Goal: Information Seeking & Learning: Learn about a topic

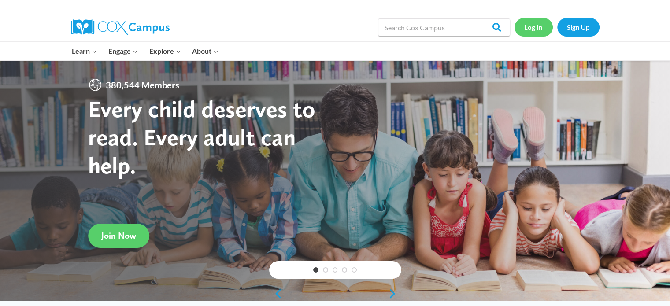
click at [531, 23] on link "Log In" at bounding box center [533, 27] width 38 height 18
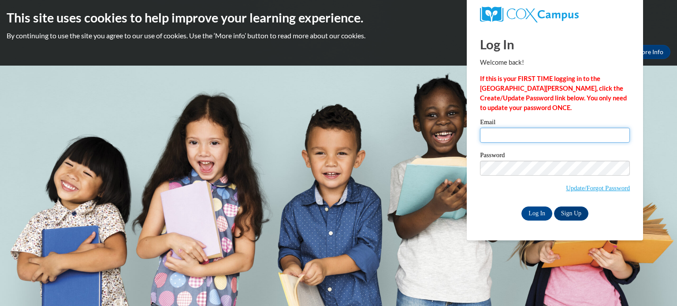
click at [513, 138] on input "Email" at bounding box center [555, 135] width 150 height 15
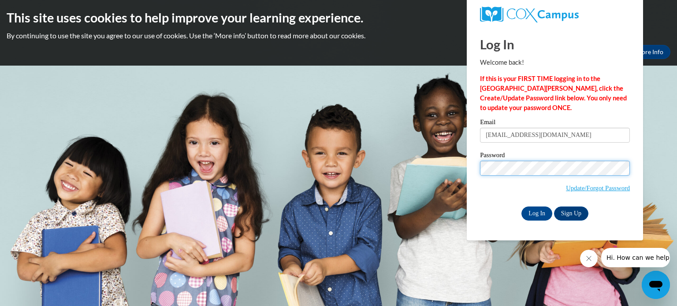
type input "sphillips@shiocton.k12.wi.us"
click at [532, 215] on input "Log In" at bounding box center [536, 214] width 31 height 14
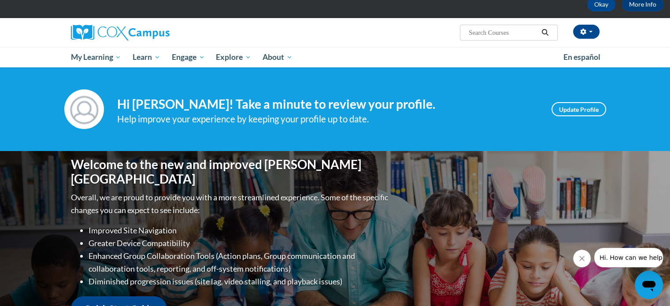
scroll to position [53, 0]
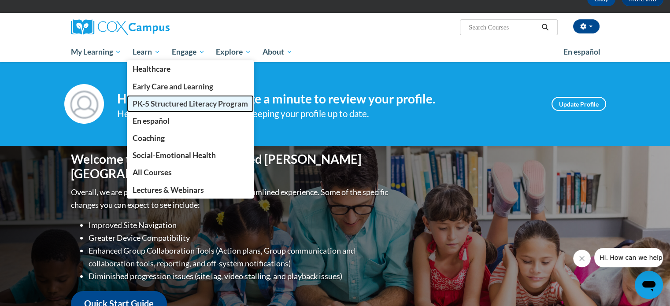
click at [152, 100] on span "PK-5 Structured Literacy Program" at bounding box center [190, 103] width 115 height 9
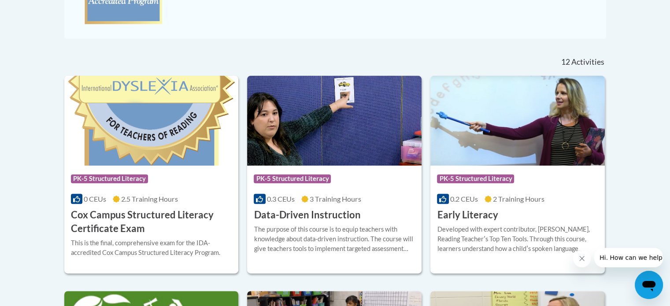
scroll to position [326, 0]
click at [309, 216] on h3 "Data-Driven Instruction" at bounding box center [307, 215] width 107 height 14
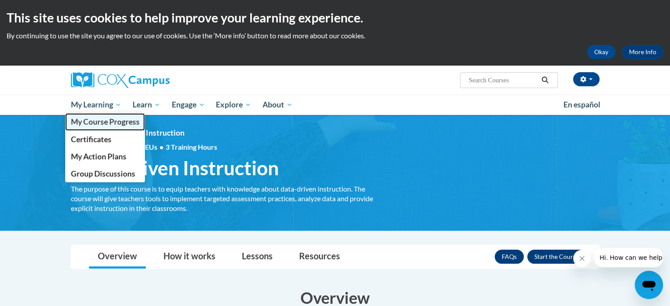
click at [92, 118] on span "My Course Progress" at bounding box center [104, 121] width 69 height 9
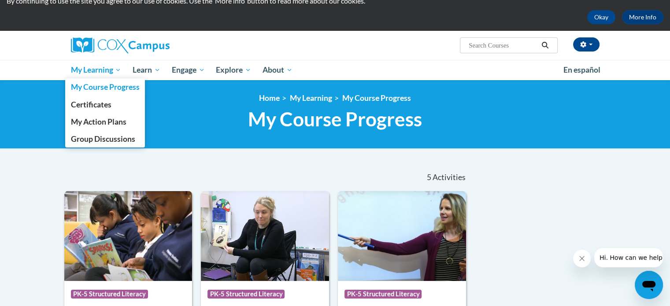
scroll to position [34, 0]
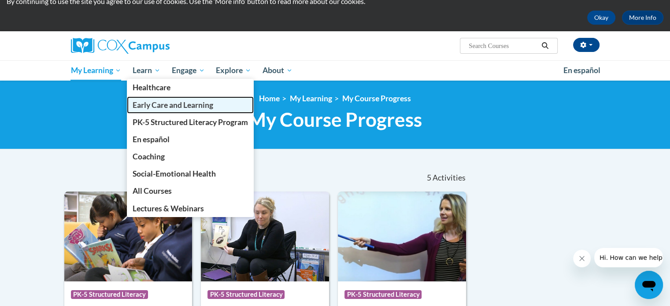
click at [156, 104] on span "Early Care and Learning" at bounding box center [173, 104] width 81 height 9
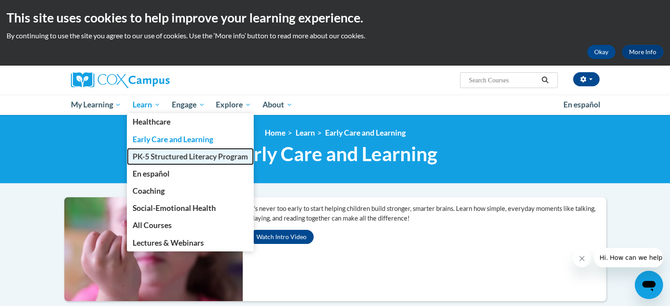
click at [154, 153] on span "PK-5 Structured Literacy Program" at bounding box center [190, 156] width 115 height 9
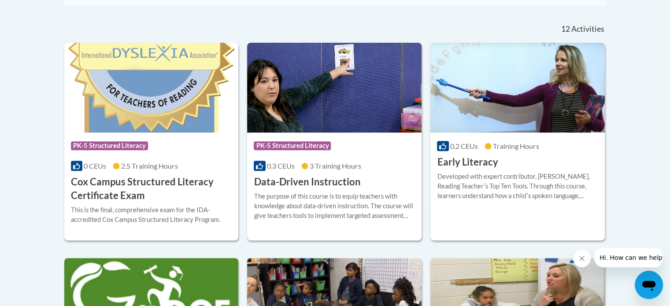
scroll to position [365, 0]
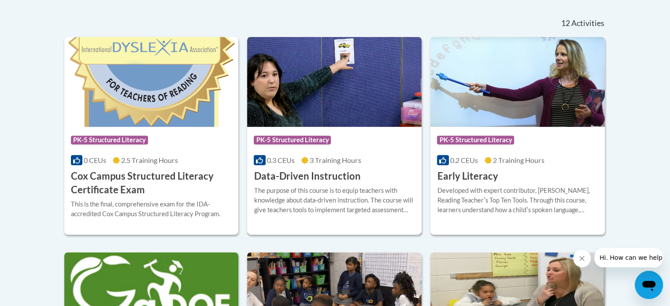
click at [315, 172] on h3 "Data-Driven Instruction" at bounding box center [307, 177] width 107 height 14
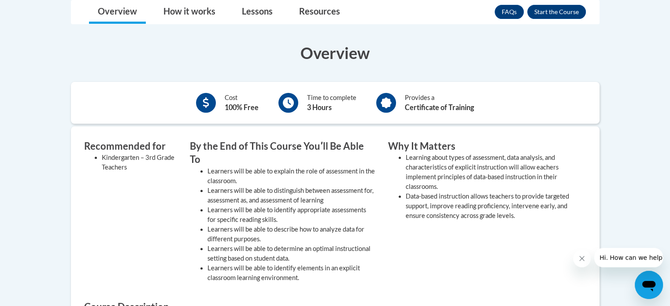
scroll to position [246, 0]
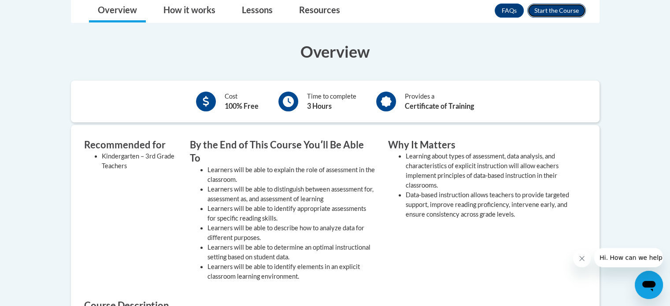
click at [560, 12] on button "Enroll" at bounding box center [556, 11] width 59 height 14
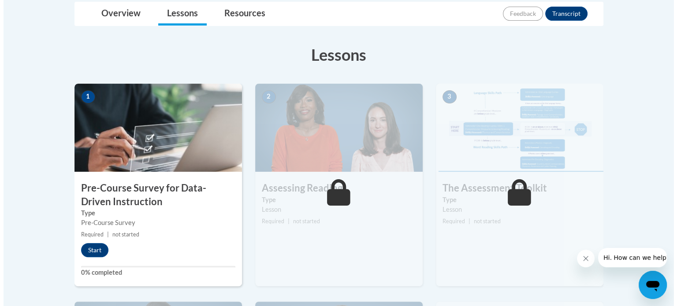
scroll to position [211, 0]
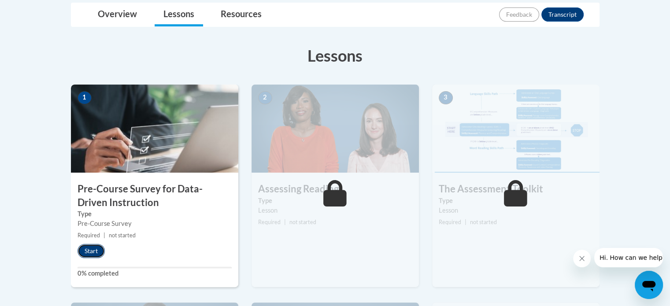
click at [92, 250] on button "Start" at bounding box center [91, 251] width 27 height 14
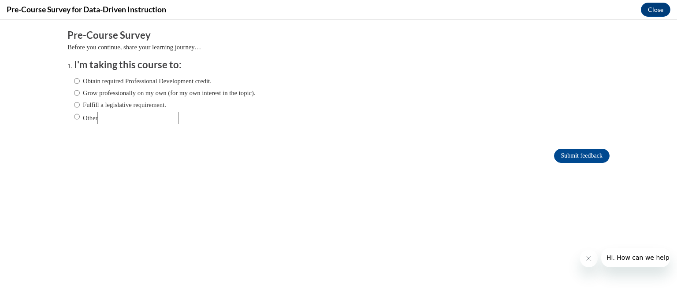
scroll to position [0, 0]
click at [74, 79] on input "Obtain required Professional Development credit." at bounding box center [77, 81] width 6 height 10
radio input "true"
click at [569, 158] on input "Submit feedback" at bounding box center [582, 156] width 56 height 14
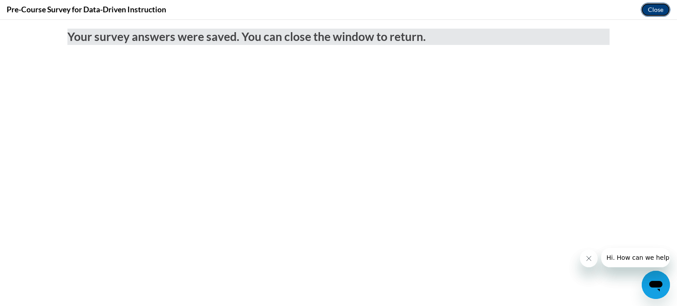
click at [652, 13] on button "Close" at bounding box center [655, 10] width 30 height 14
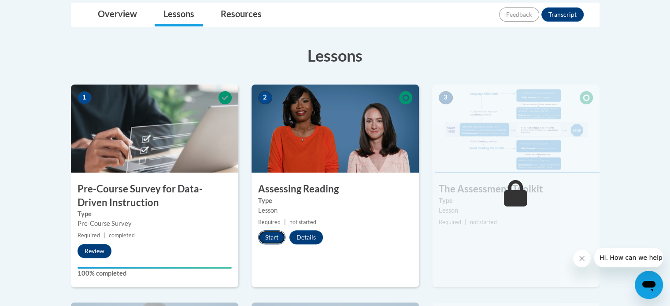
click at [272, 240] on button "Start" at bounding box center [271, 237] width 27 height 14
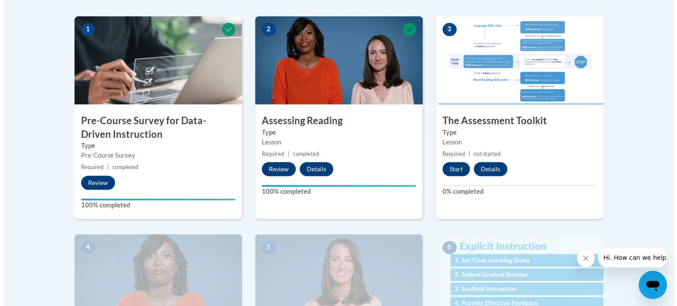
scroll to position [279, 0]
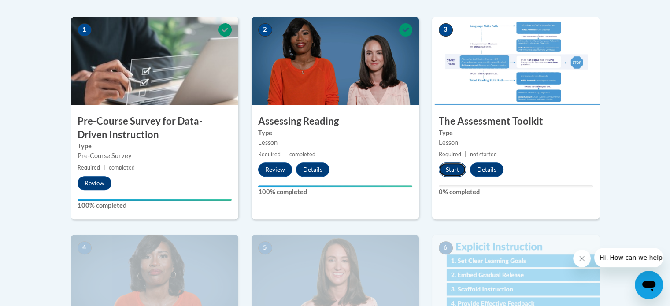
click at [451, 172] on button "Start" at bounding box center [452, 170] width 27 height 14
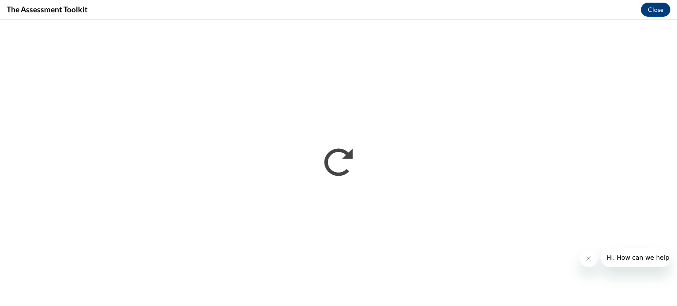
scroll to position [0, 0]
click at [588, 257] on icon "Close message from company" at bounding box center [588, 258] width 7 height 7
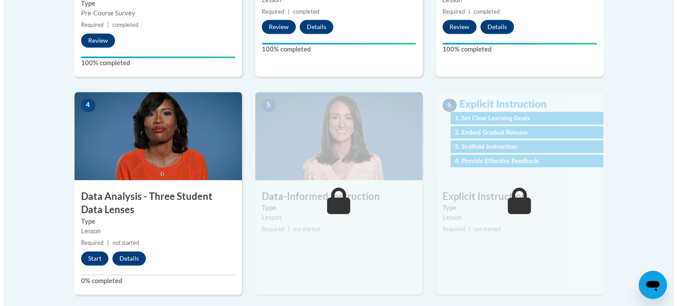
scroll to position [435, 0]
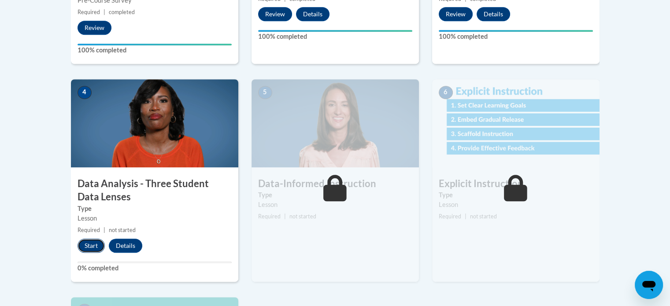
click at [85, 248] on button "Start" at bounding box center [91, 246] width 27 height 14
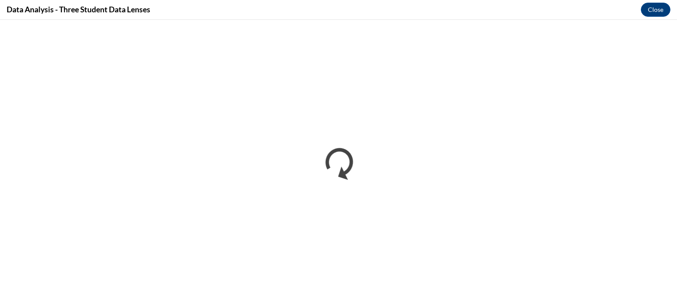
scroll to position [0, 0]
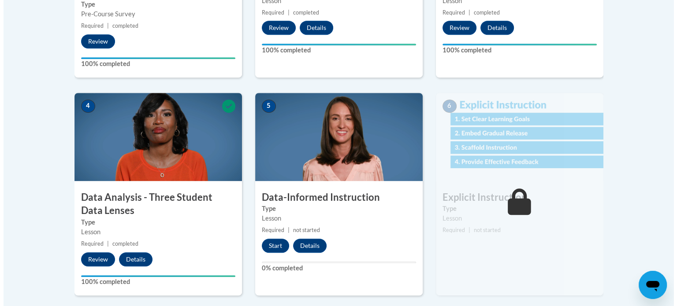
scroll to position [421, 0]
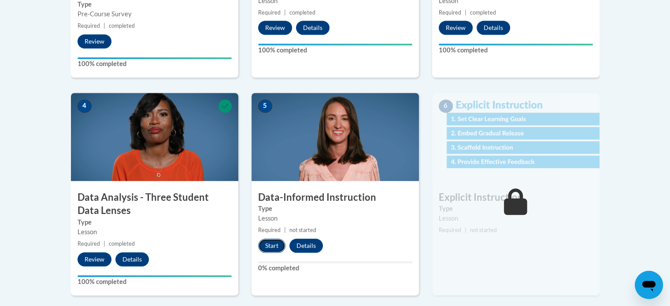
click at [272, 244] on button "Start" at bounding box center [271, 246] width 27 height 14
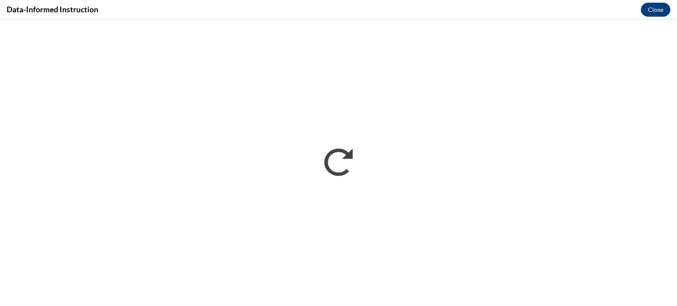
scroll to position [0, 0]
click at [658, 6] on button "Close" at bounding box center [655, 10] width 30 height 14
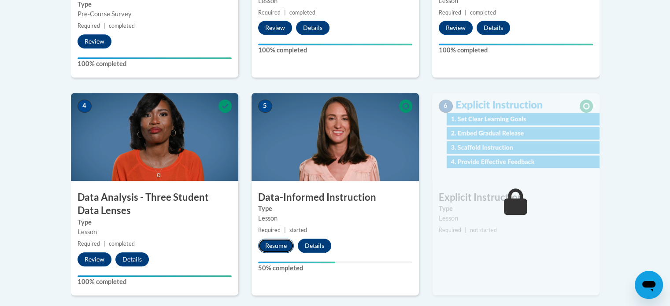
click at [272, 244] on button "Resume" at bounding box center [276, 246] width 36 height 14
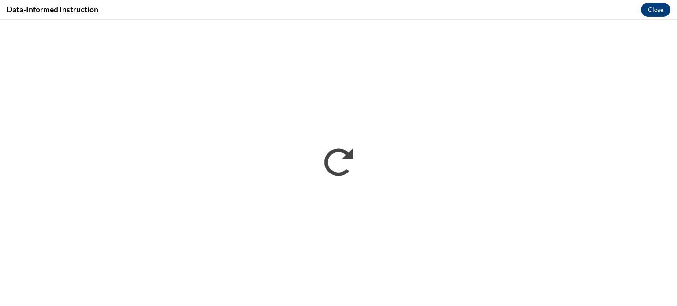
scroll to position [421, 0]
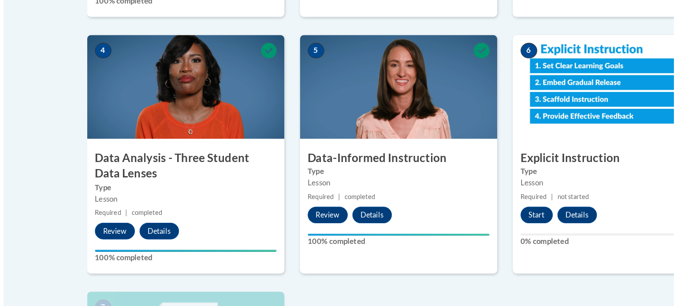
scroll to position [439, 0]
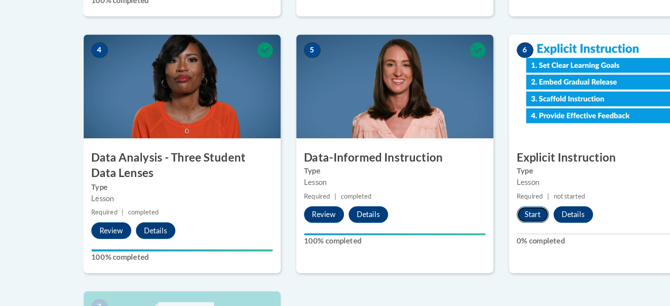
click at [446, 232] on button "Start" at bounding box center [452, 228] width 27 height 14
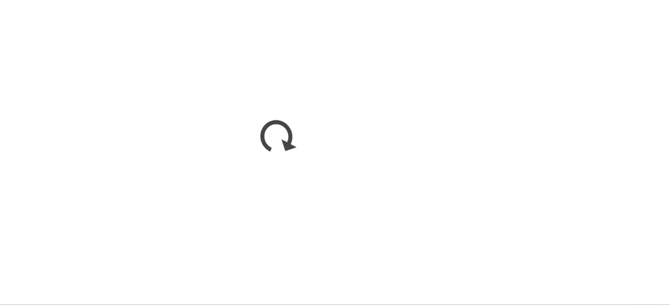
scroll to position [437, 0]
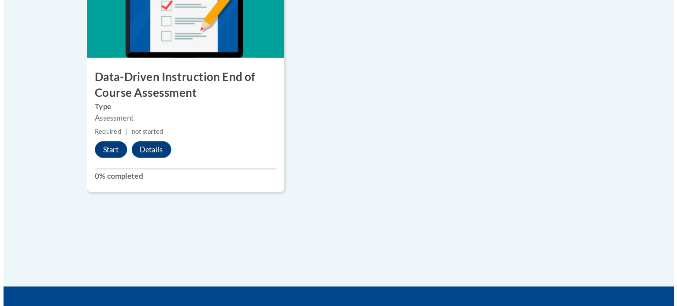
scroll to position [725, 0]
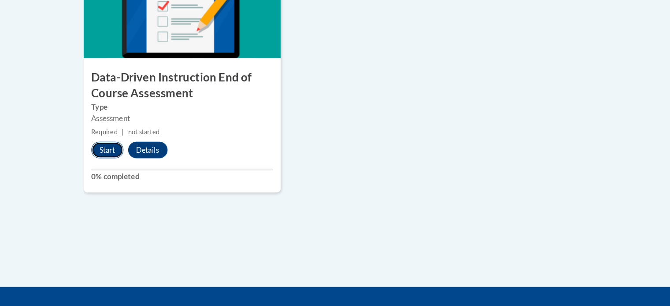
click at [89, 172] on button "Start" at bounding box center [91, 174] width 27 height 14
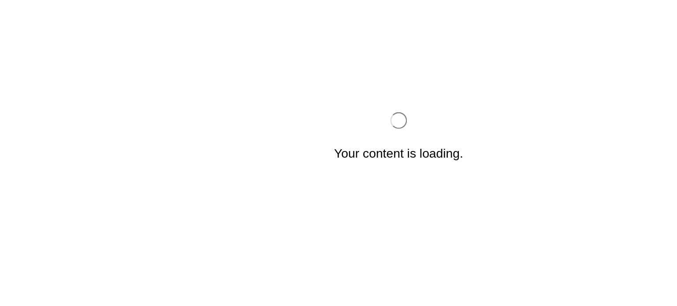
scroll to position [0, 0]
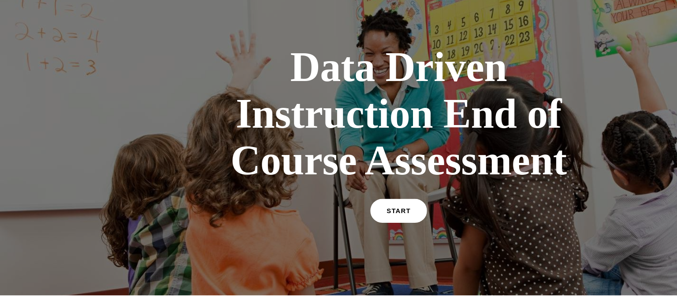
click at [337, 170] on link "START" at bounding box center [338, 174] width 48 height 20
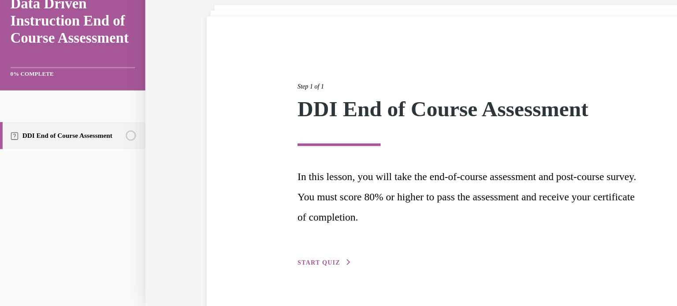
scroll to position [48, 0]
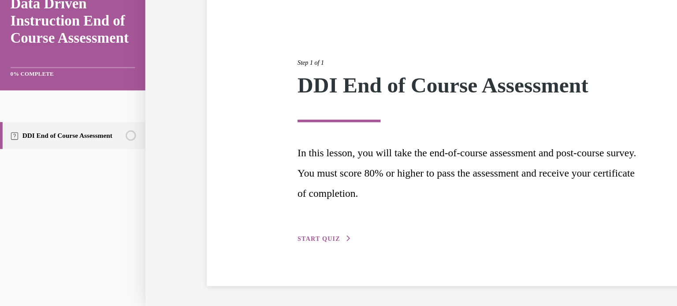
click at [256, 197] on span "START QUIZ" at bounding box center [270, 198] width 36 height 6
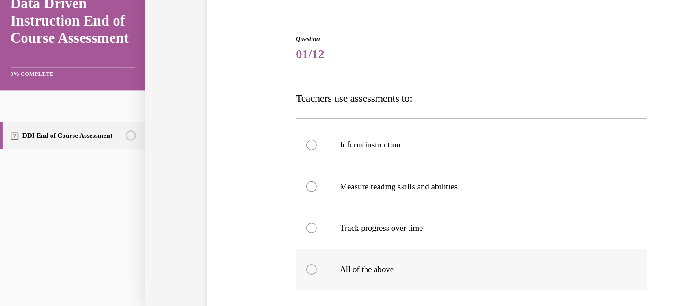
click at [263, 222] on div at bounding box center [264, 224] width 9 height 9
click at [263, 222] on input "All of the above" at bounding box center [264, 224] width 9 height 9
radio input "true"
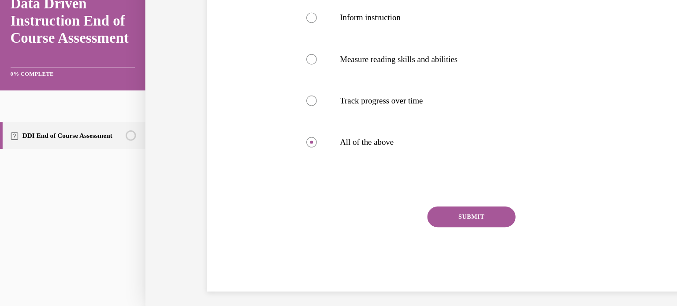
click at [385, 175] on button "SUBMIT" at bounding box center [400, 180] width 75 height 18
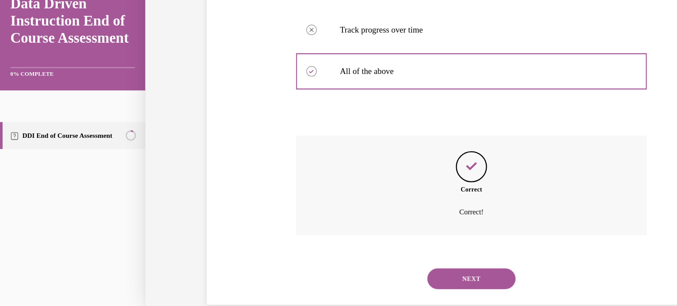
scroll to position [232, 0]
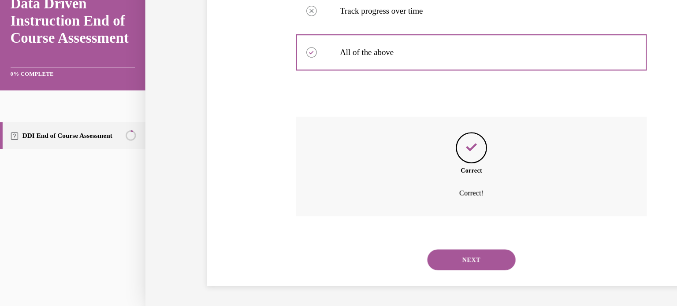
click at [381, 214] on button "NEXT" at bounding box center [400, 216] width 75 height 18
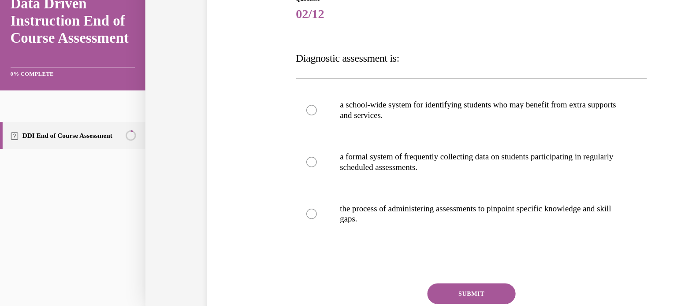
scroll to position [82, 0]
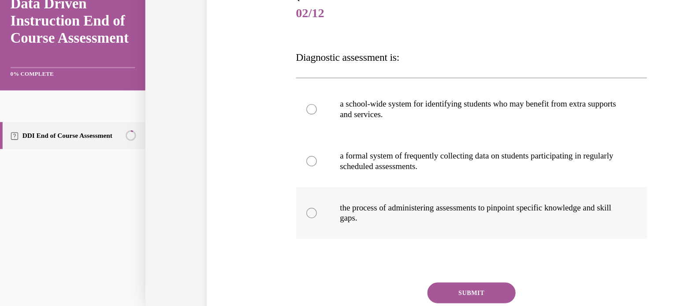
click at [260, 173] on div at bounding box center [264, 176] width 9 height 9
click at [260, 173] on input "the process of administering assessments to pinpoint specific knowledge and ski…" at bounding box center [264, 176] width 9 height 9
radio input "true"
click at [375, 239] on button "SUBMIT" at bounding box center [400, 244] width 75 height 18
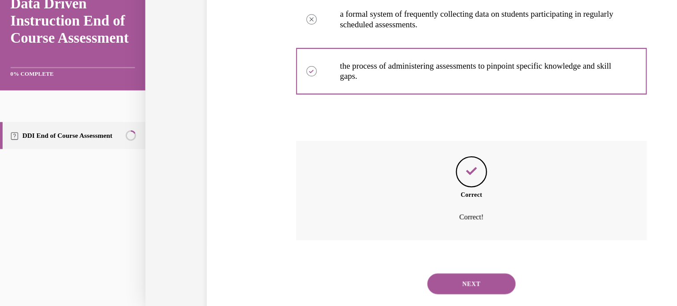
scroll to position [223, 0]
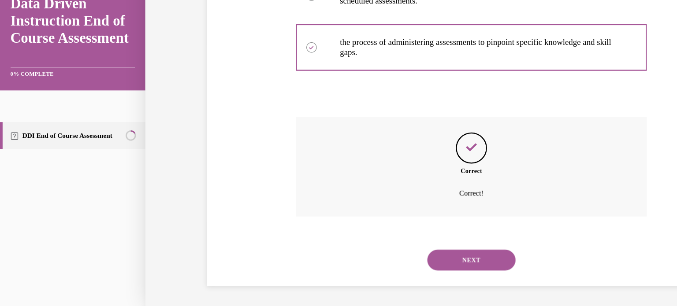
click at [383, 215] on button "NEXT" at bounding box center [400, 216] width 75 height 18
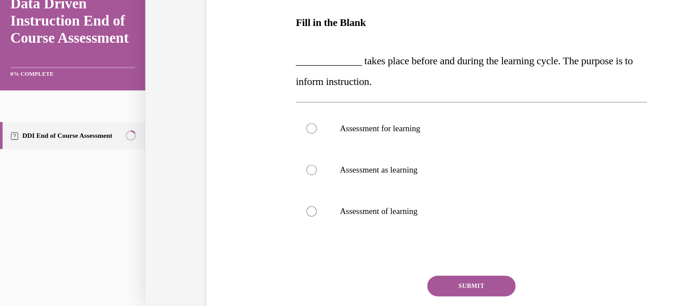
scroll to position [112, 0]
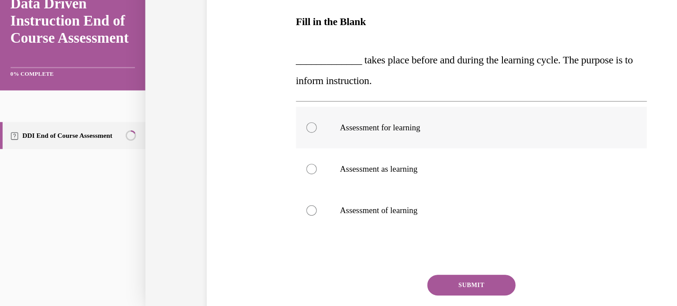
click at [260, 101] on div at bounding box center [264, 104] width 9 height 9
click at [260, 101] on input "Assessment for learning" at bounding box center [264, 104] width 9 height 9
radio input "true"
click at [381, 231] on button "SUBMIT" at bounding box center [400, 238] width 75 height 18
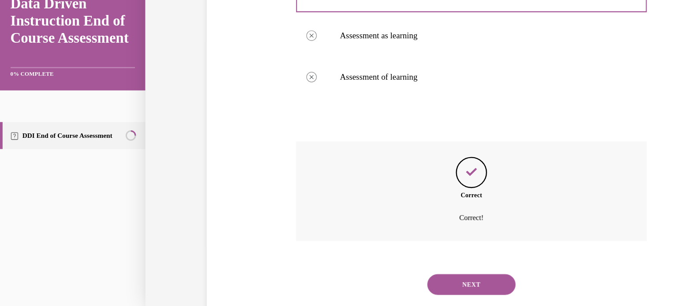
scroll to position [247, 0]
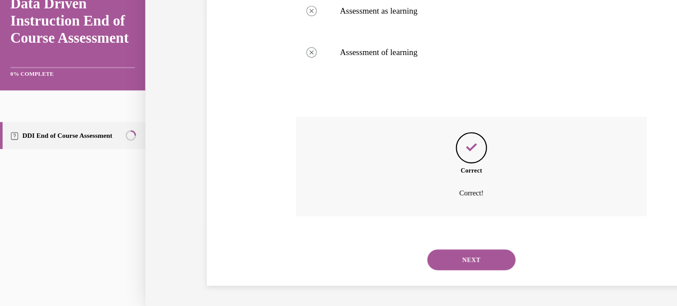
click at [382, 219] on button "NEXT" at bounding box center [400, 216] width 75 height 18
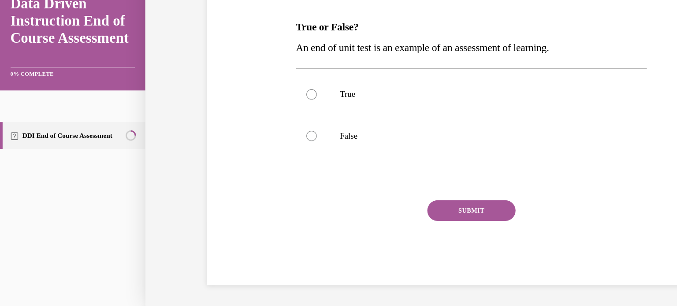
scroll to position [97, 0]
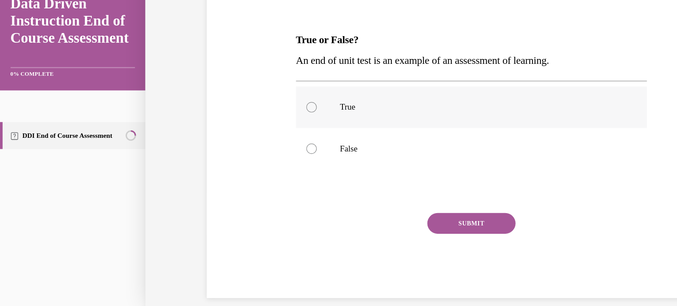
click at [269, 83] on label "True" at bounding box center [400, 86] width 298 height 35
click at [269, 83] on input "True" at bounding box center [264, 86] width 9 height 9
radio input "true"
click at [377, 181] on button "SUBMIT" at bounding box center [400, 185] width 75 height 18
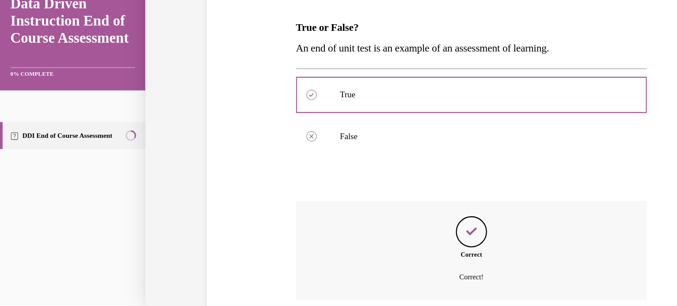
scroll to position [179, 0]
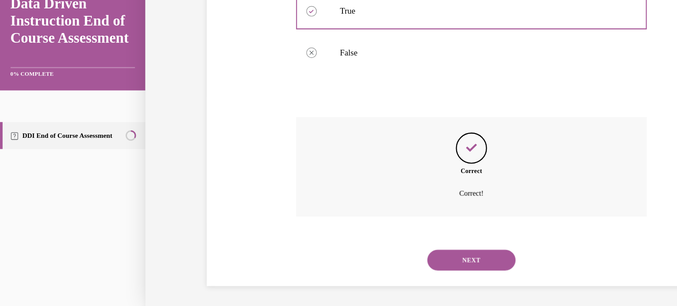
click at [387, 214] on button "NEXT" at bounding box center [400, 216] width 75 height 18
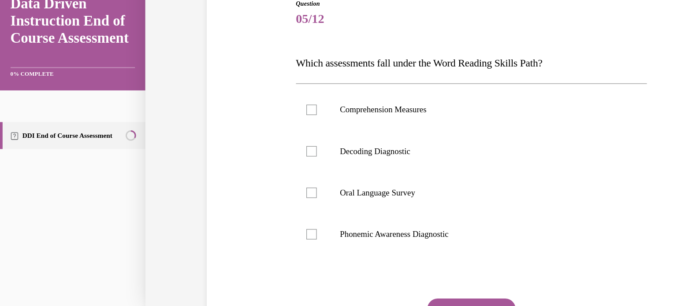
scroll to position [78, 0]
click at [261, 122] on div at bounding box center [264, 123] width 9 height 9
click at [261, 122] on input "Decoding Diagnostic" at bounding box center [264, 123] width 9 height 9
checkbox input "true"
click at [262, 193] on div at bounding box center [264, 193] width 9 height 9
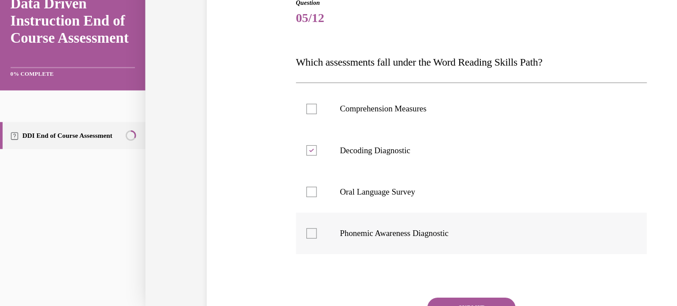
click at [262, 193] on input "Phonemic Awareness Diagnostic" at bounding box center [264, 193] width 9 height 9
checkbox input "true"
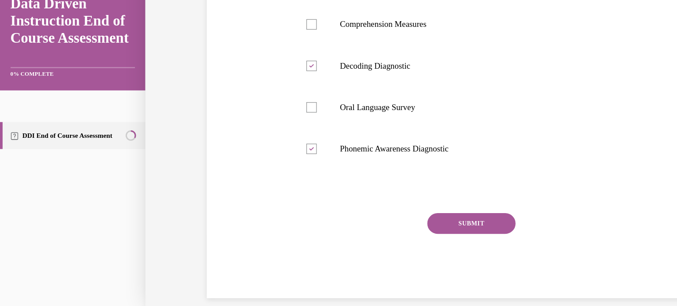
click at [391, 178] on button "SUBMIT" at bounding box center [400, 186] width 75 height 18
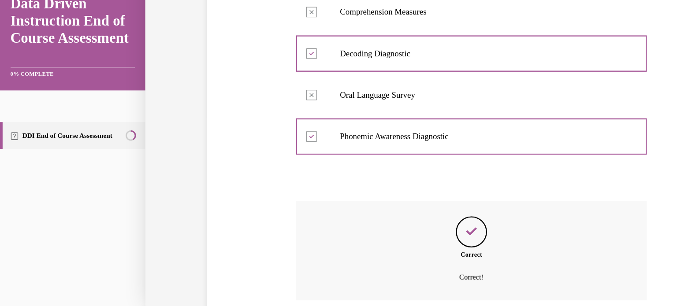
scroll to position [232, 0]
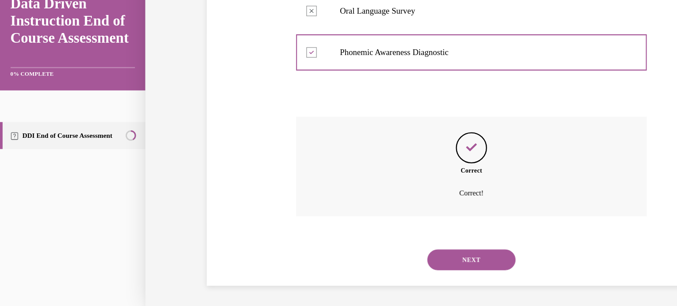
click at [371, 214] on button "NEXT" at bounding box center [400, 216] width 75 height 18
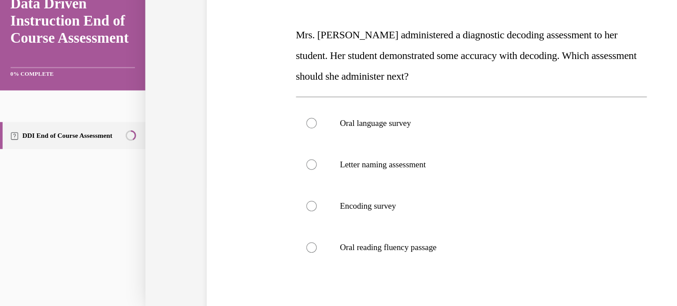
scroll to position [102, 0]
click at [258, 104] on label "Oral language survey" at bounding box center [400, 99] width 298 height 35
click at [260, 104] on input "Oral language survey" at bounding box center [264, 99] width 9 height 9
radio input "true"
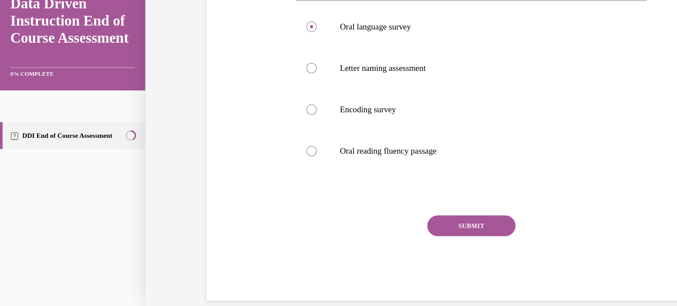
click at [381, 192] on button "SUBMIT" at bounding box center [400, 187] width 75 height 18
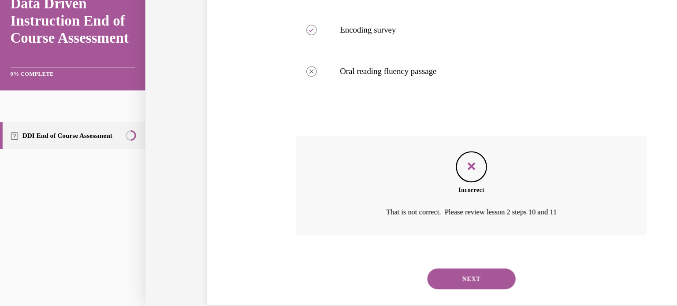
scroll to position [252, 0]
click at [384, 229] on button "NEXT" at bounding box center [400, 232] width 75 height 18
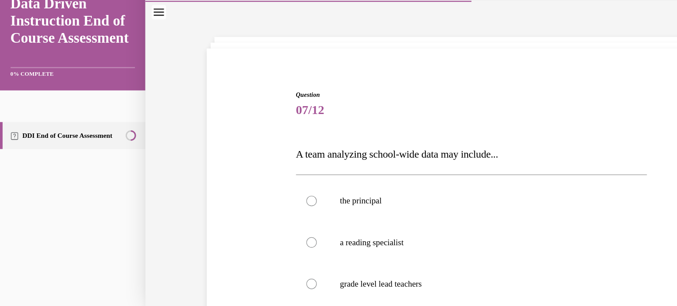
scroll to position [86, 0]
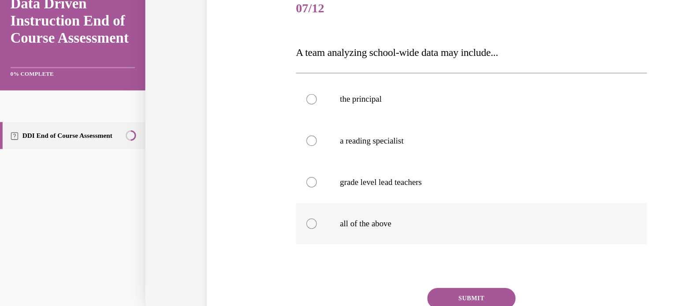
click at [262, 186] on div at bounding box center [264, 185] width 9 height 9
click at [262, 186] on input "all of the above" at bounding box center [264, 185] width 9 height 9
radio input "true"
click at [375, 245] on button "SUBMIT" at bounding box center [400, 249] width 75 height 18
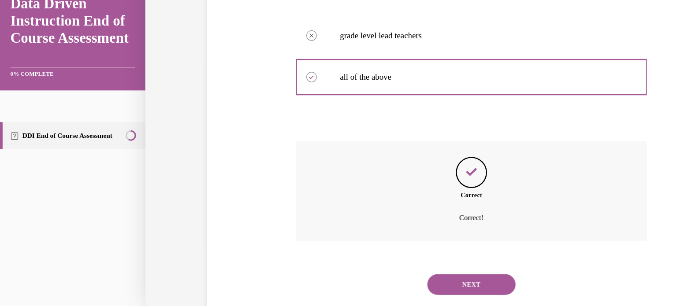
scroll to position [232, 0]
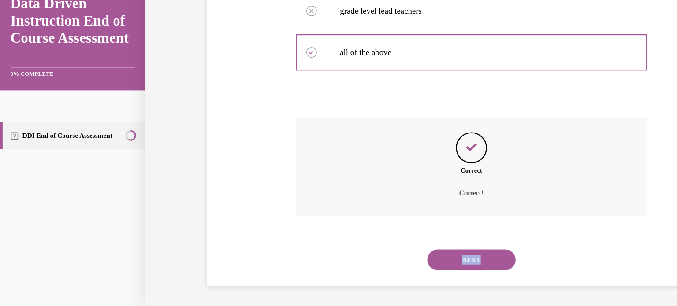
drag, startPoint x: 375, startPoint y: 245, endPoint x: 375, endPoint y: 216, distance: 29.5
click at [375, 216] on div "Question 07/12 A team analyzing school-wide data may include... the principal C…" at bounding box center [399, 10] width 553 height 491
click at [372, 215] on button "NEXT" at bounding box center [400, 216] width 75 height 18
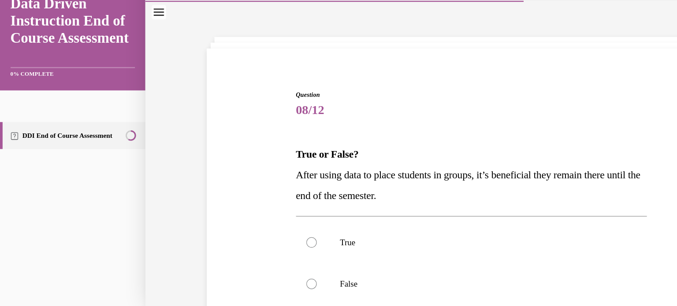
scroll to position [89, 0]
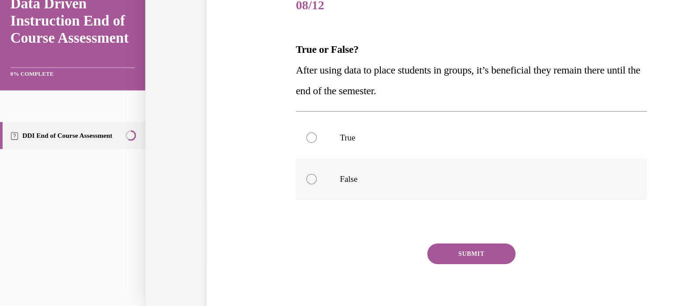
click at [262, 144] on div at bounding box center [264, 147] width 9 height 9
click at [262, 144] on input "False" at bounding box center [264, 147] width 9 height 9
radio input "true"
click at [386, 211] on button "SUBMIT" at bounding box center [400, 211] width 75 height 18
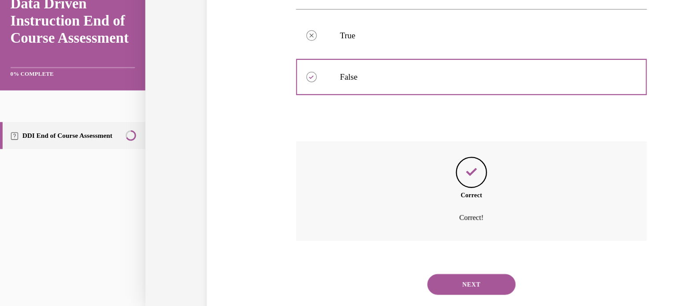
scroll to position [196, 0]
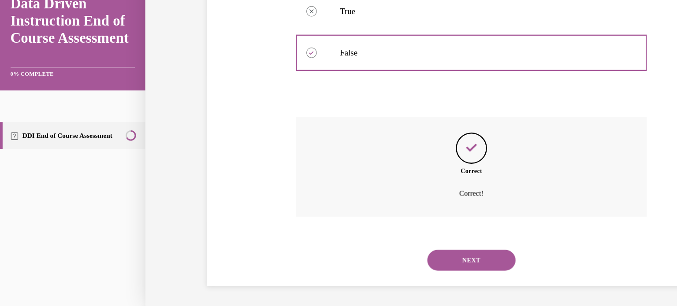
drag, startPoint x: 386, startPoint y: 211, endPoint x: 373, endPoint y: 213, distance: 13.0
click at [373, 213] on button "NEXT" at bounding box center [400, 216] width 75 height 18
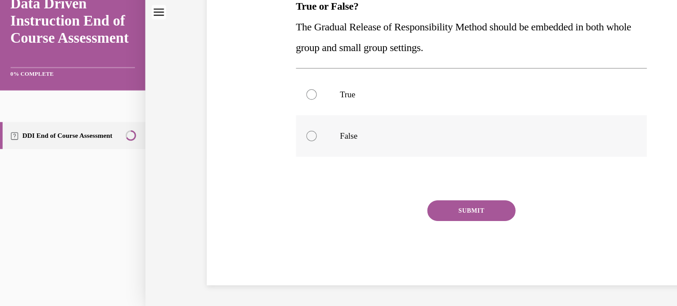
scroll to position [0, 0]
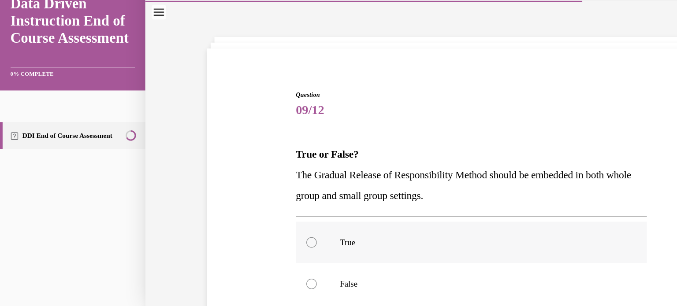
click at [260, 202] on div at bounding box center [264, 201] width 9 height 9
click at [260, 202] on input "True" at bounding box center [264, 201] width 9 height 9
radio input "true"
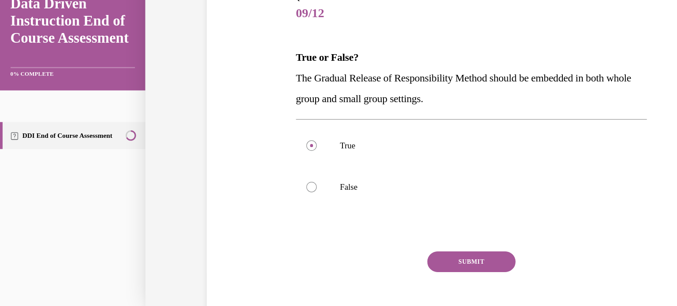
click at [375, 211] on button "SUBMIT" at bounding box center [400, 218] width 75 height 18
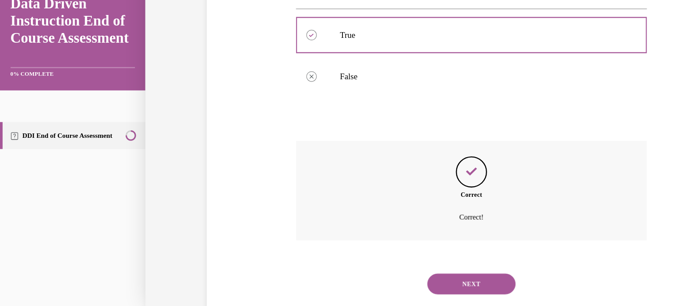
scroll to position [196, 0]
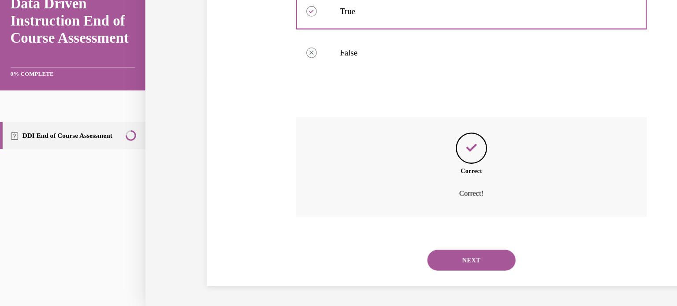
drag, startPoint x: 375, startPoint y: 211, endPoint x: 363, endPoint y: 213, distance: 12.5
click at [363, 213] on button "NEXT" at bounding box center [400, 216] width 75 height 18
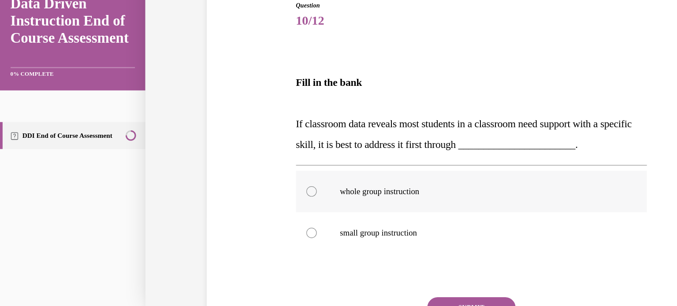
scroll to position [77, 0]
click at [260, 155] on div at bounding box center [264, 157] width 9 height 9
click at [260, 155] on input "whole group instruction" at bounding box center [264, 157] width 9 height 9
radio input "true"
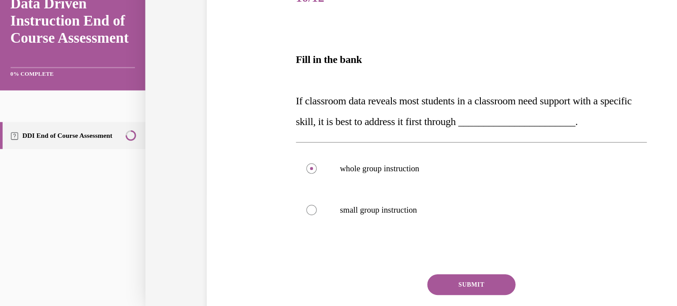
scroll to position [95, 0]
click at [366, 233] on button "SUBMIT" at bounding box center [400, 238] width 75 height 18
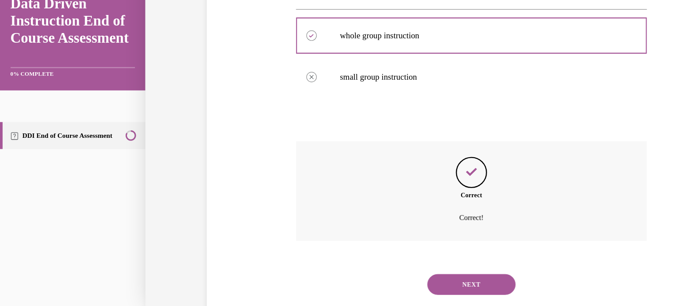
scroll to position [229, 0]
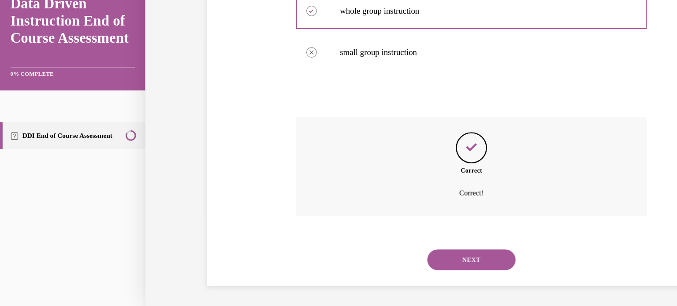
click at [373, 212] on button "NEXT" at bounding box center [400, 216] width 75 height 18
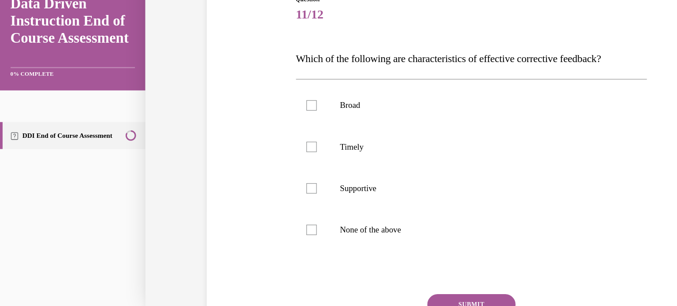
scroll to position [81, 0]
click at [262, 119] on div at bounding box center [264, 120] width 9 height 9
click at [262, 119] on input "Timely" at bounding box center [264, 120] width 9 height 9
checkbox input "true"
click at [263, 153] on div at bounding box center [264, 155] width 9 height 9
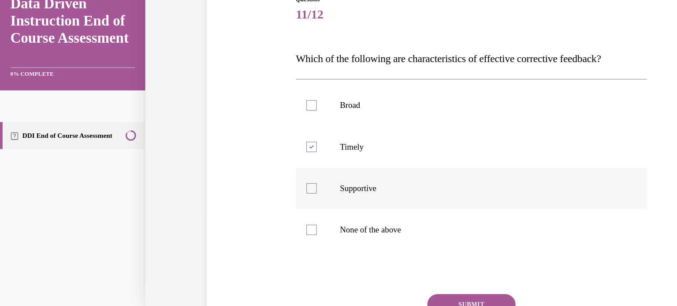
click at [263, 153] on input "Supportive" at bounding box center [264, 155] width 9 height 9
checkbox input "true"
click at [367, 248] on button "SUBMIT" at bounding box center [400, 254] width 75 height 18
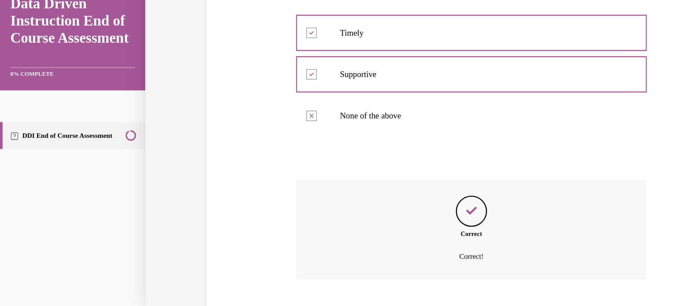
scroll to position [232, 0]
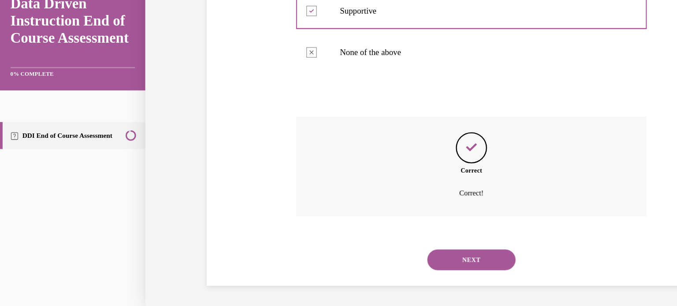
click at [371, 214] on button "NEXT" at bounding box center [400, 216] width 75 height 18
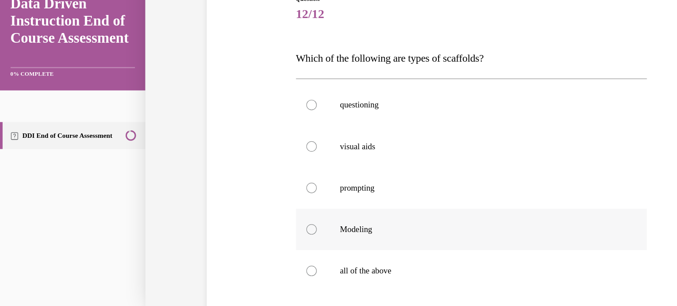
scroll to position [85, 0]
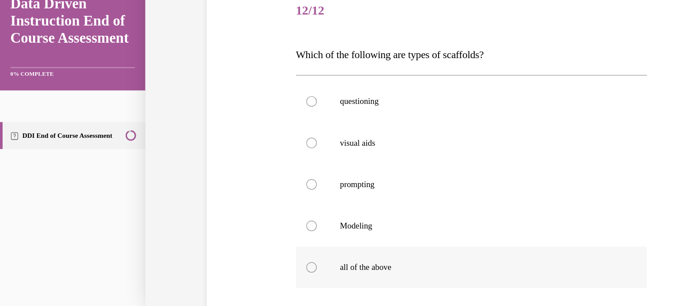
click at [261, 222] on div at bounding box center [264, 222] width 9 height 9
click at [261, 222] on input "all of the above" at bounding box center [264, 222] width 9 height 9
radio input "true"
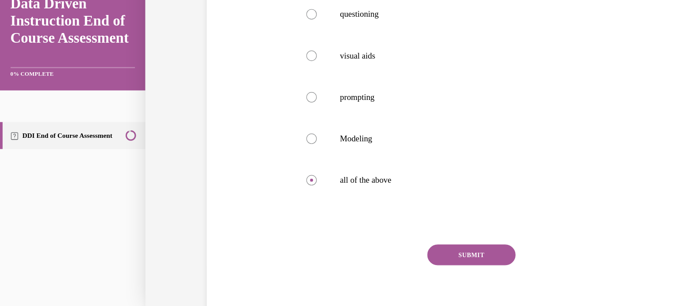
click at [376, 207] on button "SUBMIT" at bounding box center [400, 212] width 75 height 18
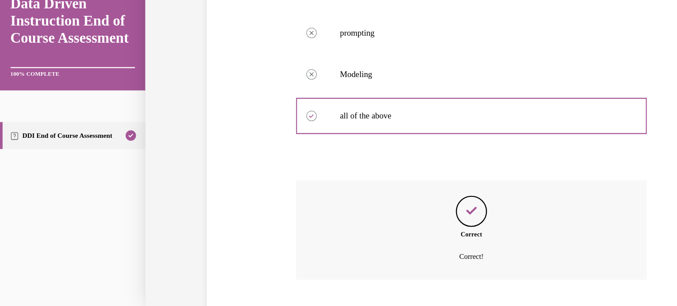
scroll to position [267, 0]
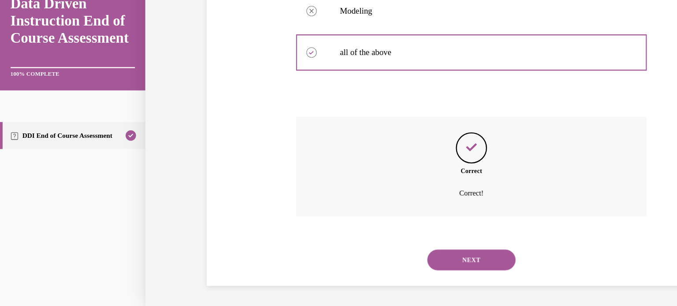
click at [375, 211] on button "NEXT" at bounding box center [400, 216] width 75 height 18
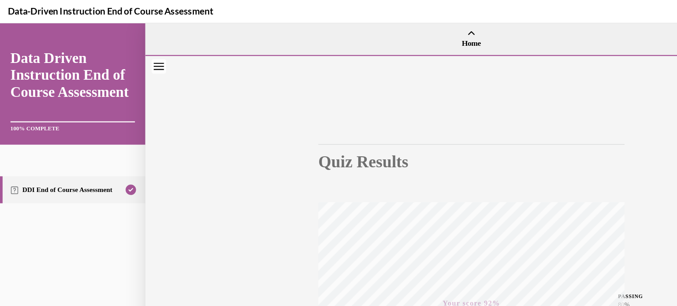
scroll to position [724, 0]
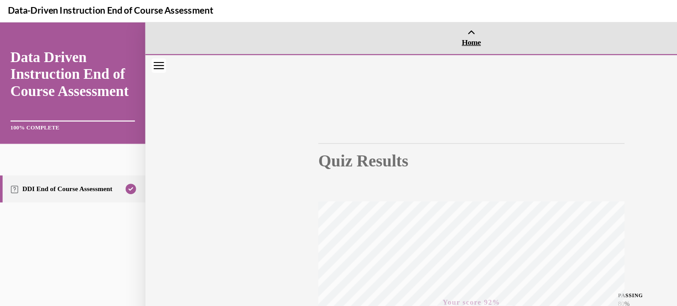
click at [395, 39] on span "Home" at bounding box center [400, 39] width 549 height 8
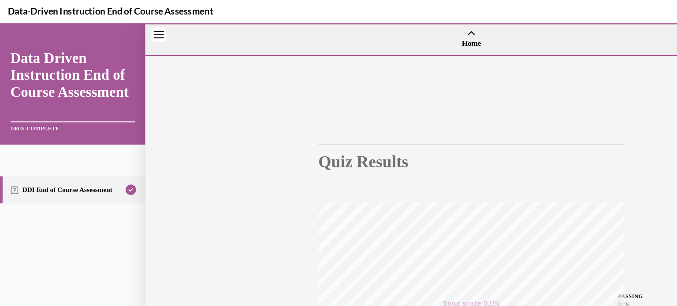
scroll to position [2, 0]
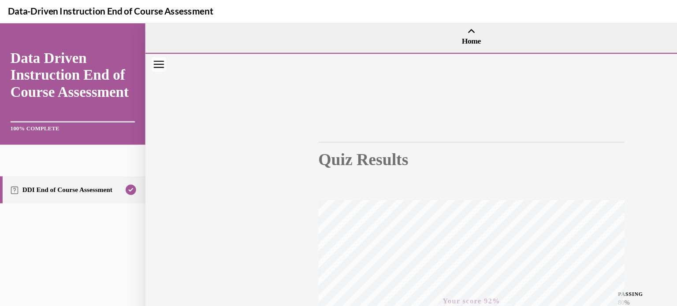
click at [134, 58] on icon "Close navigation menu" at bounding box center [134, 58] width 9 height 6
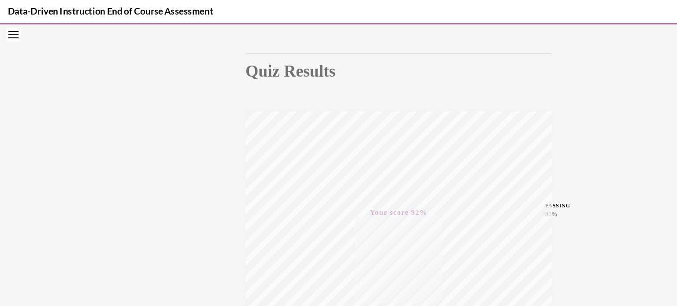
scroll to position [0, 0]
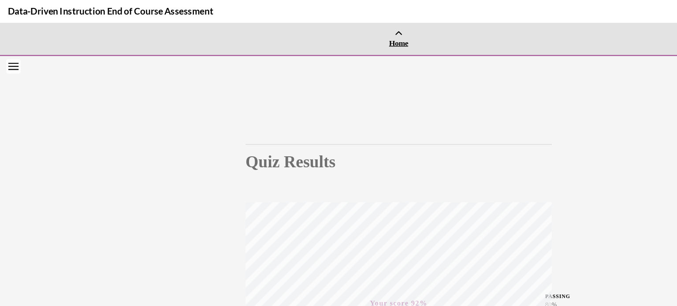
click at [336, 33] on icon at bounding box center [338, 33] width 7 height 7
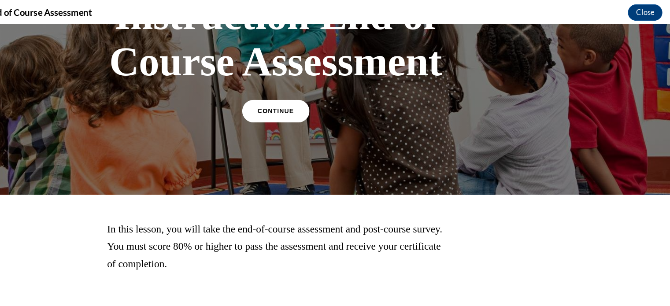
scroll to position [722, 0]
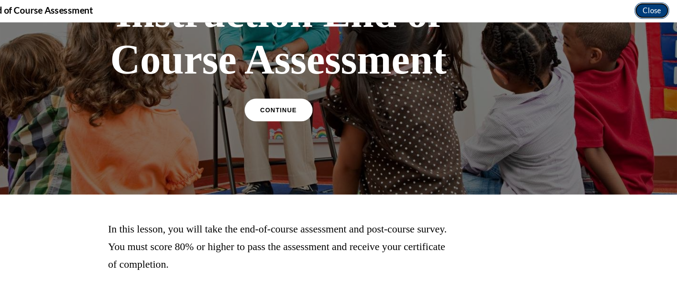
click at [650, 11] on button "Close" at bounding box center [655, 10] width 30 height 14
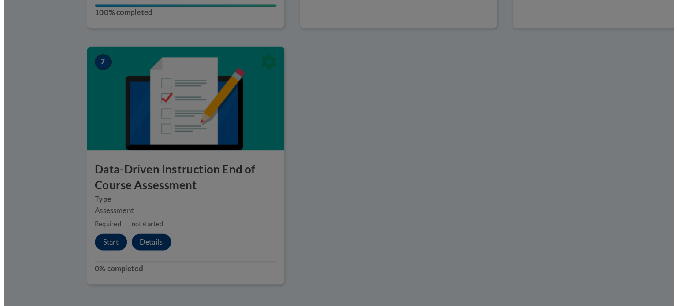
scroll to position [647, 0]
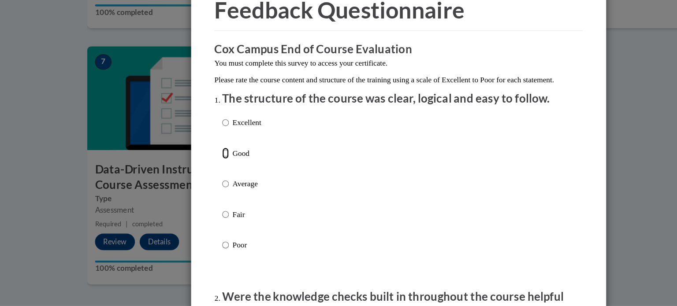
click at [189, 181] on input "Good" at bounding box center [192, 176] width 6 height 10
radio input "true"
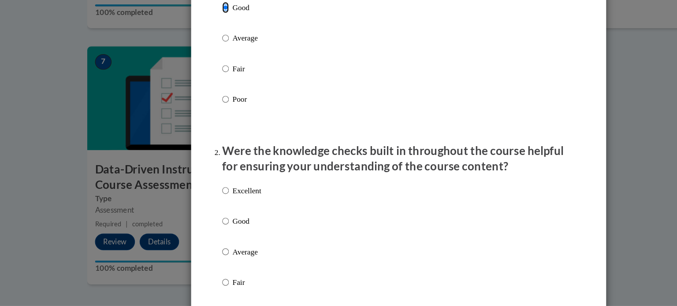
scroll to position [187, 0]
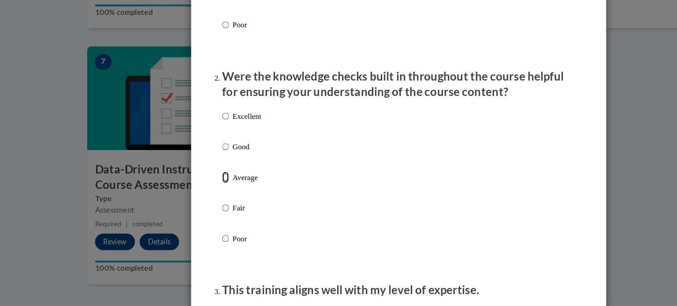
click at [189, 202] on input "Average" at bounding box center [192, 197] width 6 height 10
radio input "true"
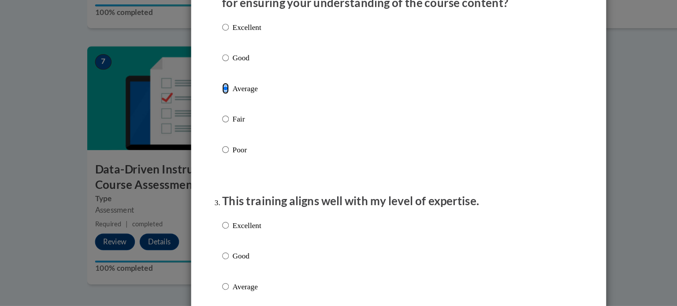
scroll to position [263, 0]
click at [189, 294] on input "Average" at bounding box center [192, 290] width 6 height 10
radio input "true"
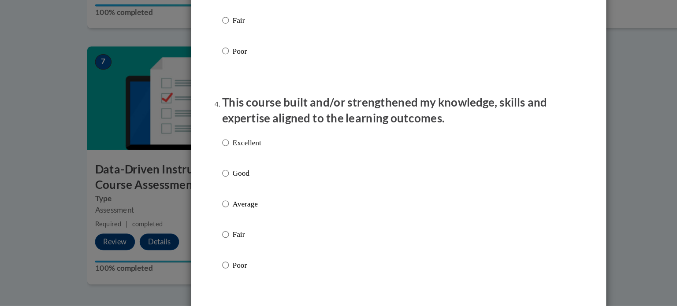
scroll to position [601, 0]
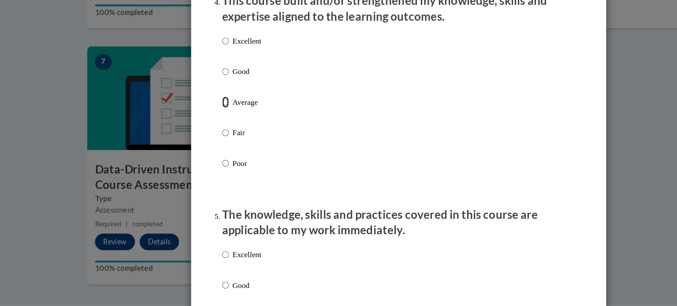
click at [189, 138] on input "Average" at bounding box center [192, 133] width 6 height 10
radio input "true"
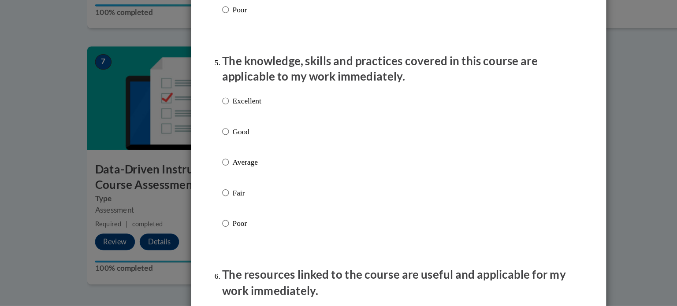
scroll to position [732, 0]
click at [189, 176] on label "Good" at bounding box center [205, 164] width 33 height 24
click at [189, 162] on input "Good" at bounding box center [192, 157] width 6 height 10
radio input "true"
click at [189, 188] on input "Average" at bounding box center [192, 183] width 6 height 10
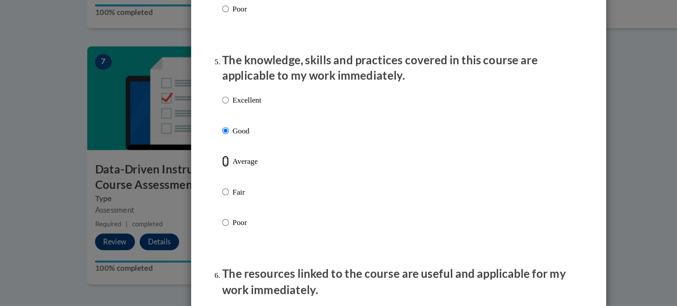
radio input "true"
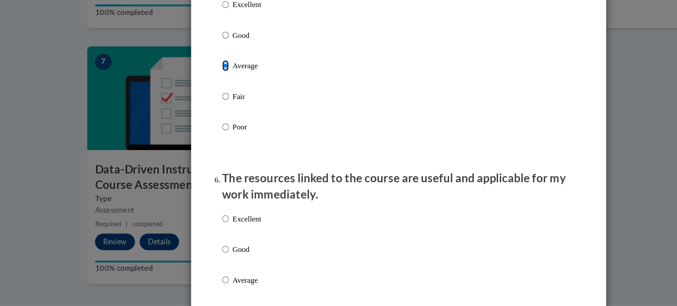
scroll to position [817, 0]
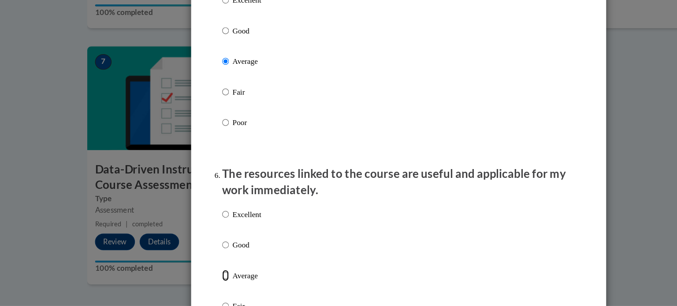
click at [189, 285] on input "Average" at bounding box center [192, 280] width 6 height 10
radio input "true"
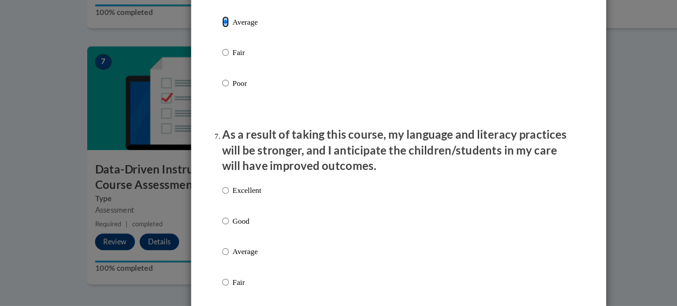
scroll to position [1101, 0]
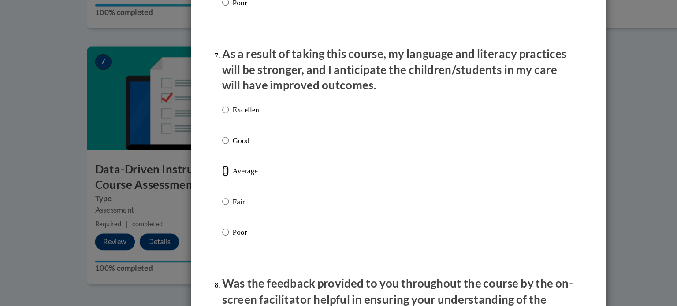
click at [189, 196] on input "Average" at bounding box center [192, 191] width 6 height 10
radio input "true"
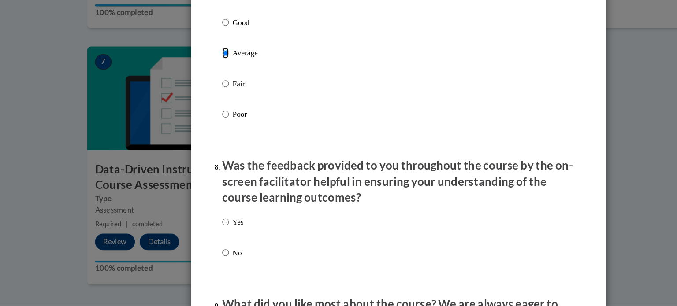
scroll to position [1201, 0]
click at [189, 240] on input "Yes" at bounding box center [192, 235] width 6 height 10
radio input "true"
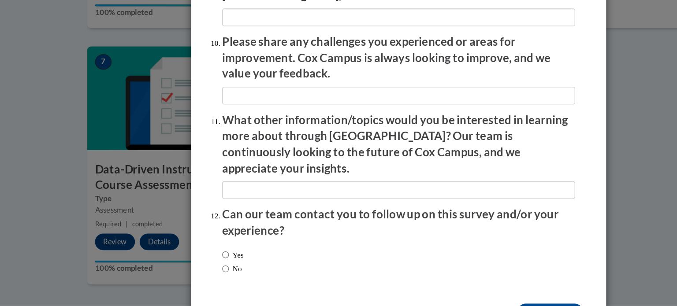
scroll to position [1527, 0]
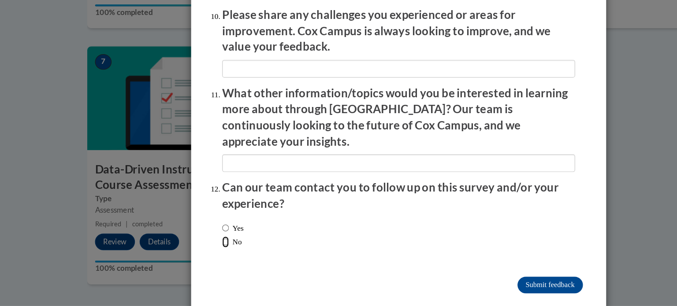
click at [189, 247] on input "No" at bounding box center [192, 252] width 6 height 10
radio input "true"
click at [451, 281] on input "Submit feedback" at bounding box center [467, 288] width 56 height 14
